Goal: Answer question/provide support: Answer question/provide support

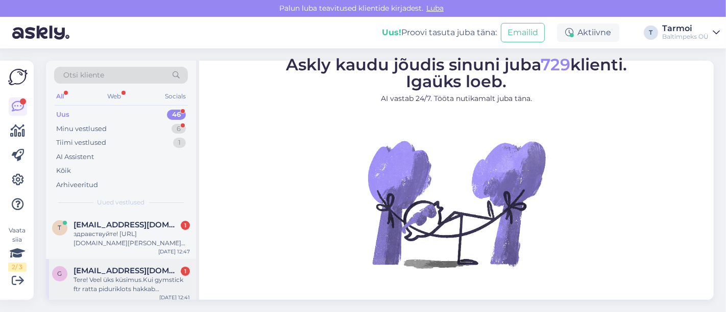
click at [114, 287] on div "Tere! Veel üks küsimus.Kui gymstick ftr ratta piduriklots hakkab kuluma,kas tei…" at bounding box center [131, 285] width 116 height 18
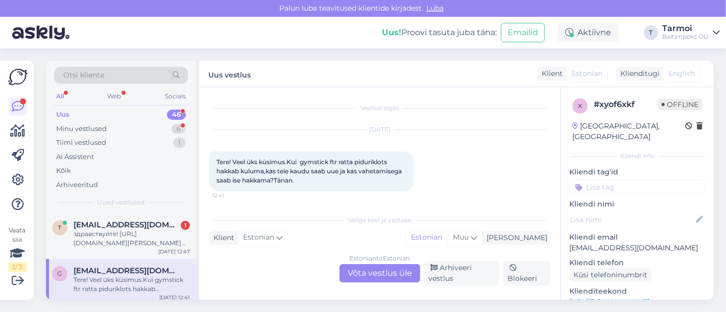
scroll to position [1, 0]
click at [365, 270] on div "Estonian to Estonian Võta vestlus üle" at bounding box center [379, 273] width 81 height 18
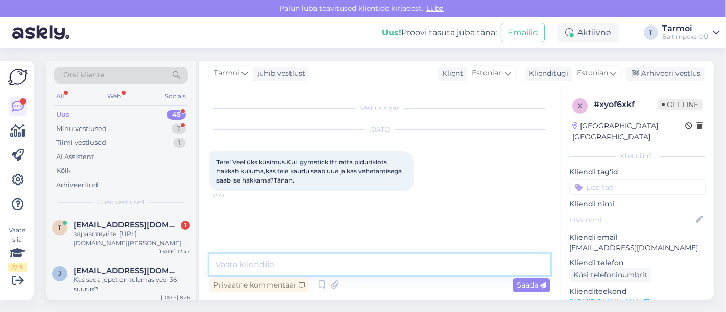
click at [317, 259] on textarea at bounding box center [379, 264] width 341 height 21
type textarea "Tere, Gerli Me saadame küsimuse Gymstickile."
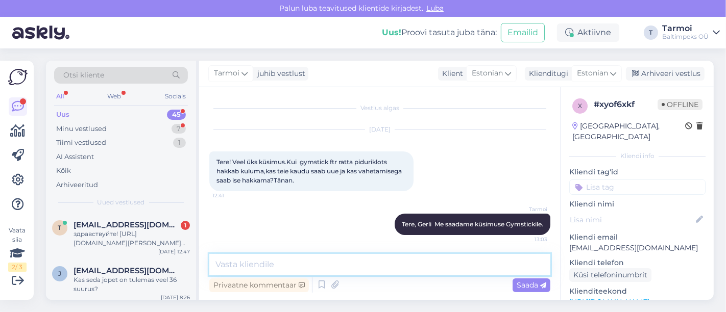
scroll to position [1, 0]
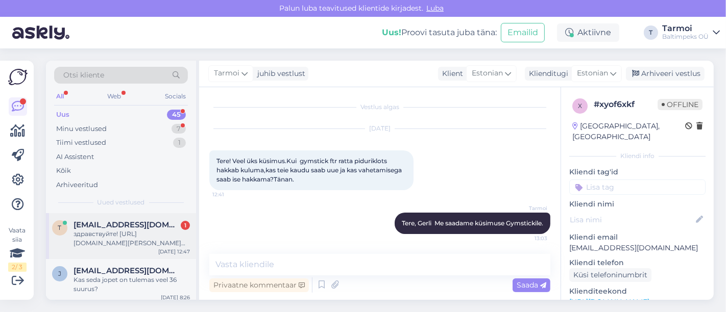
click at [89, 232] on div "здравствуйте! [URL][DOMAIN_NAME][PERSON_NAME] Telli kohe [PERSON_NAME] [PERSON_…" at bounding box center [131, 239] width 116 height 18
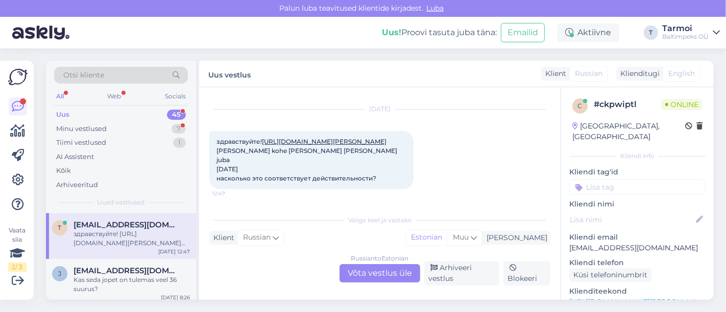
click at [236, 154] on div "здравствуйте! [URL][DOMAIN_NAME][PERSON_NAME] Telli kohe [PERSON_NAME] [PERSON_…" at bounding box center [311, 160] width 204 height 58
click at [262, 145] on link "[URL][DOMAIN_NAME][PERSON_NAME]" at bounding box center [324, 142] width 125 height 8
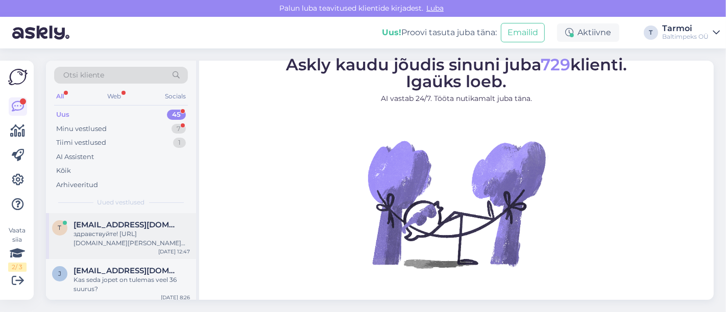
click at [109, 238] on div "здравствуйте! [URL][DOMAIN_NAME][PERSON_NAME] Telli kohe [PERSON_NAME] [PERSON_…" at bounding box center [131, 239] width 116 height 18
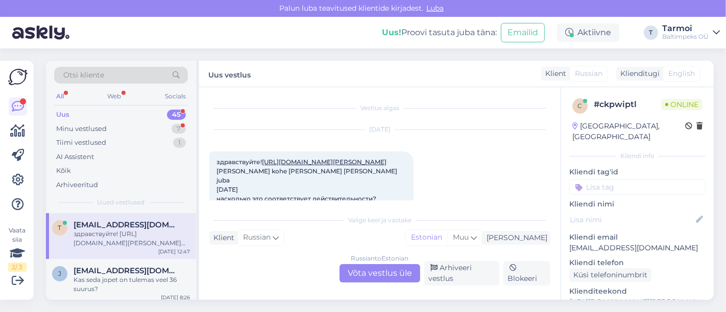
scroll to position [21, 0]
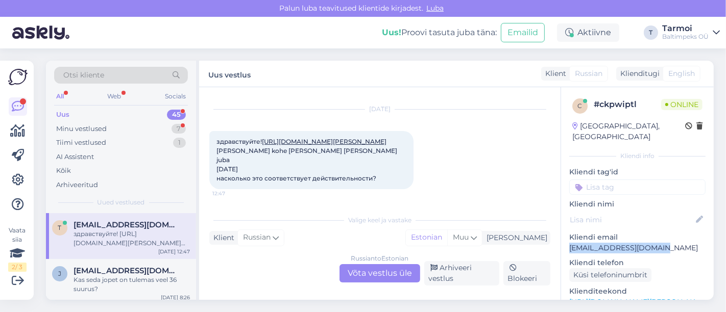
drag, startPoint x: 569, startPoint y: 234, endPoint x: 661, endPoint y: 233, distance: 91.9
click at [661, 243] on p "[EMAIL_ADDRESS][DOMAIN_NAME]" at bounding box center [637, 248] width 136 height 11
copy p "[EMAIL_ADDRESS][DOMAIN_NAME]"
